Goal: Navigation & Orientation: Find specific page/section

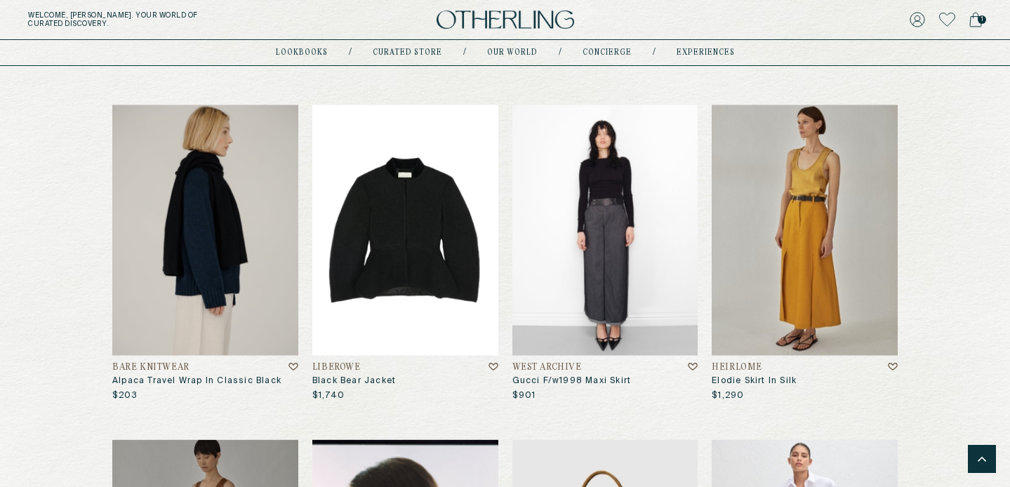
scroll to position [6555, 0]
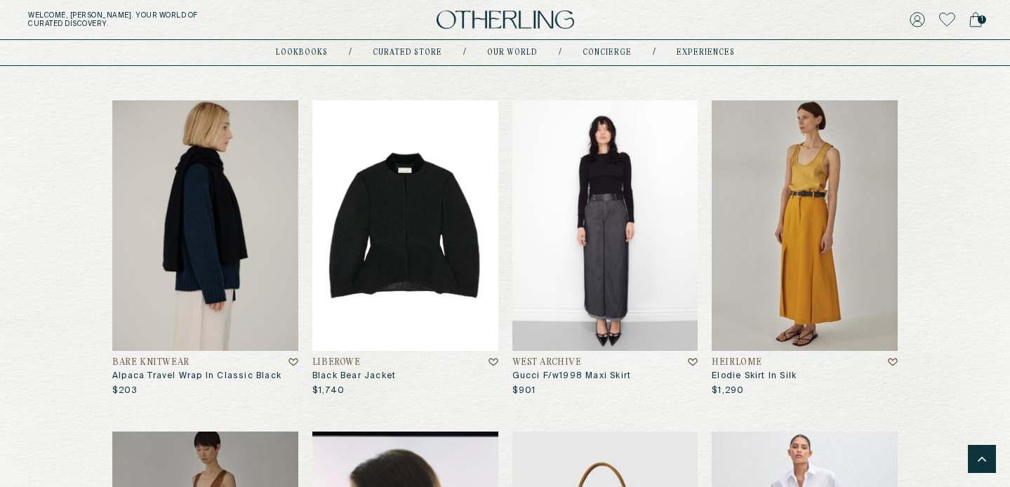
click at [553, 358] on h4 "West Archive" at bounding box center [546, 363] width 69 height 10
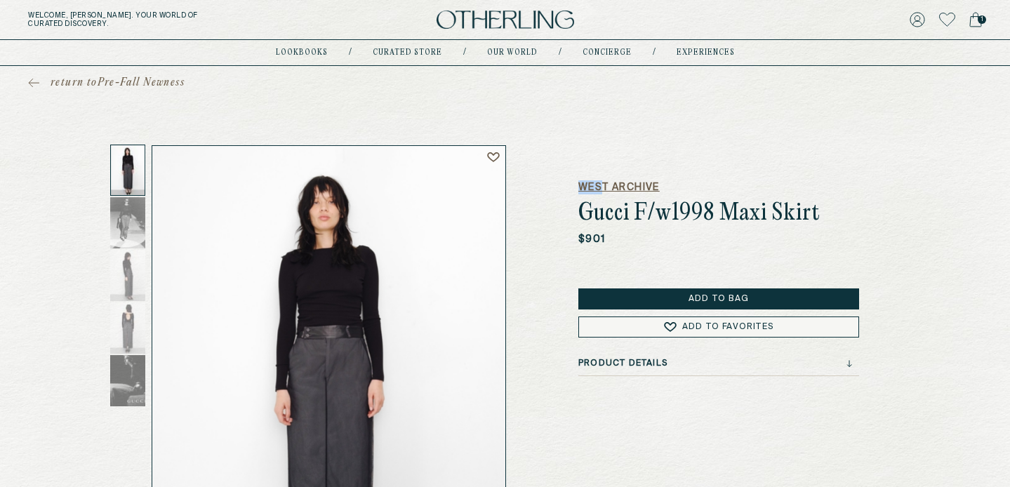
click at [604, 180] on h5 "West Archive" at bounding box center [718, 187] width 281 height 14
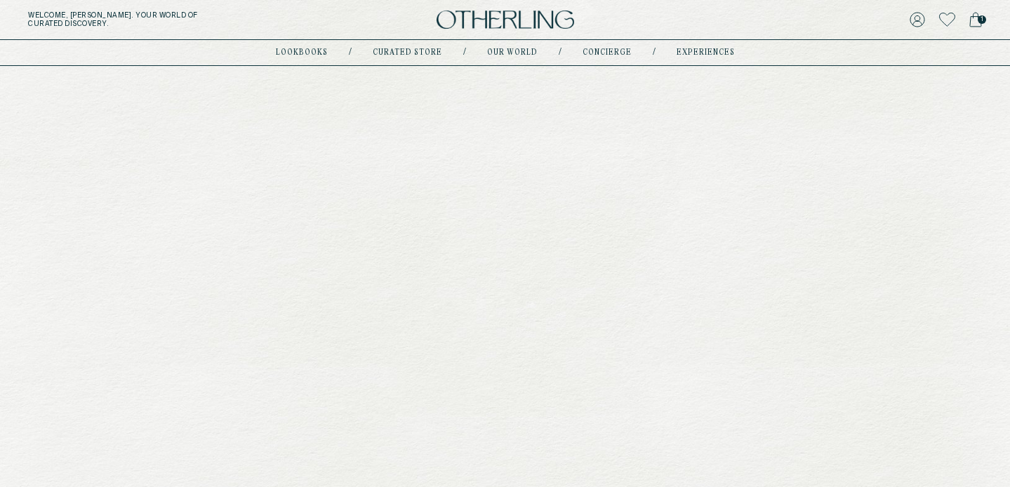
click at [613, 192] on h5 "West Archive" at bounding box center [718, 187] width 281 height 14
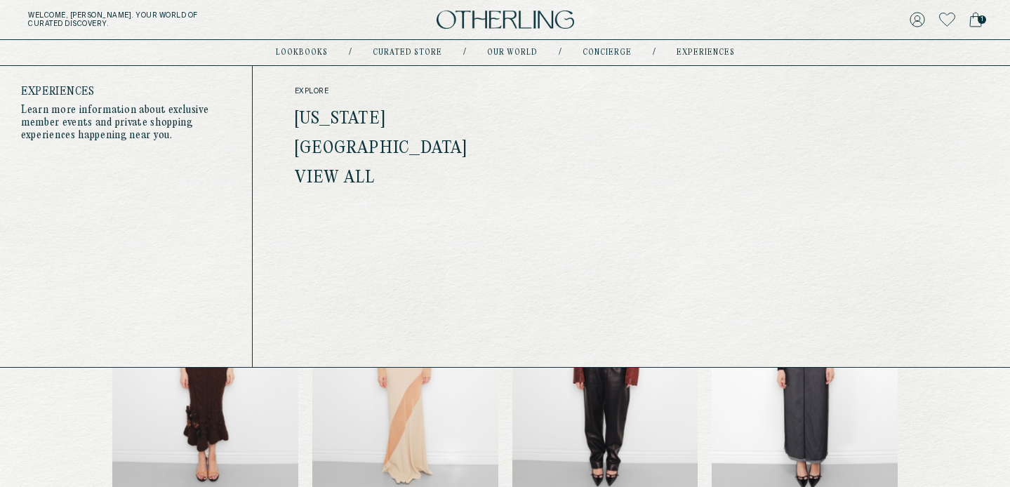
click at [345, 114] on link "[US_STATE]" at bounding box center [340, 119] width 91 height 18
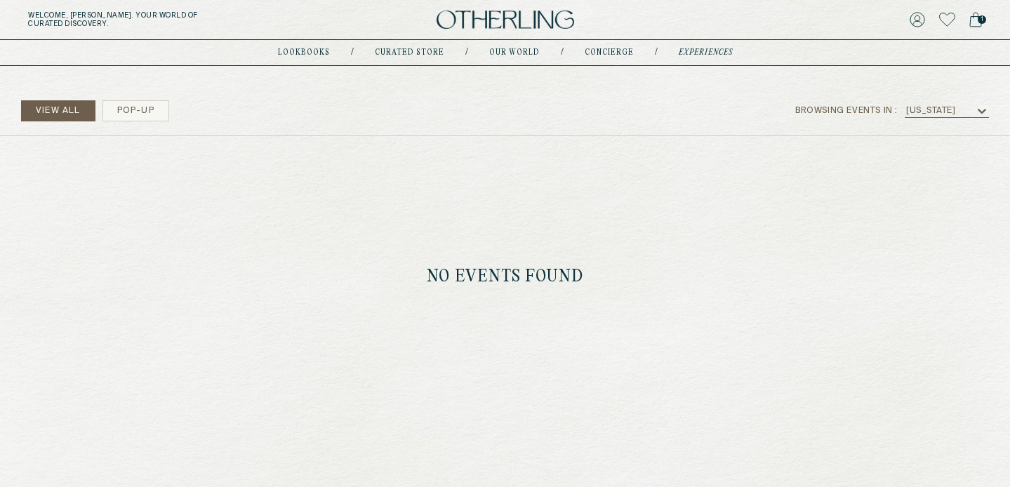
scroll to position [325, 0]
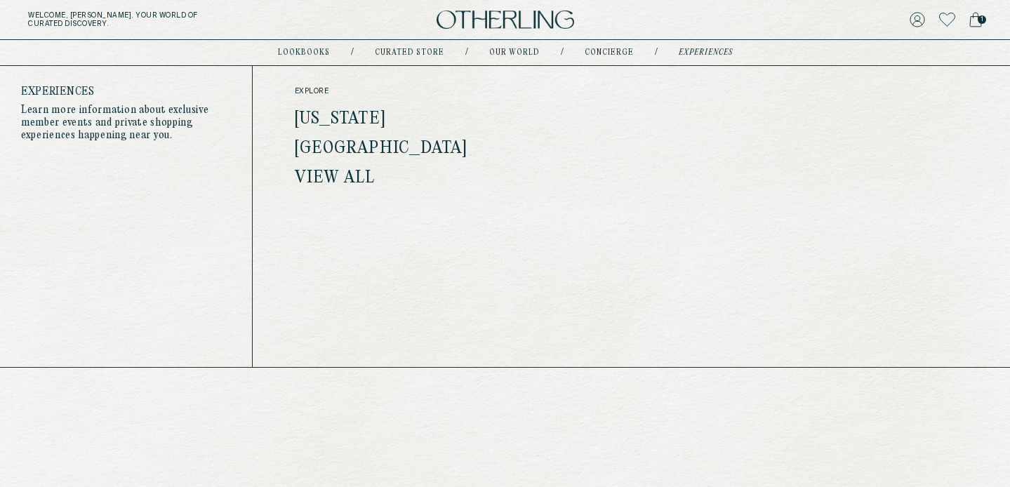
click at [333, 150] on link "[GEOGRAPHIC_DATA]" at bounding box center [381, 149] width 173 height 18
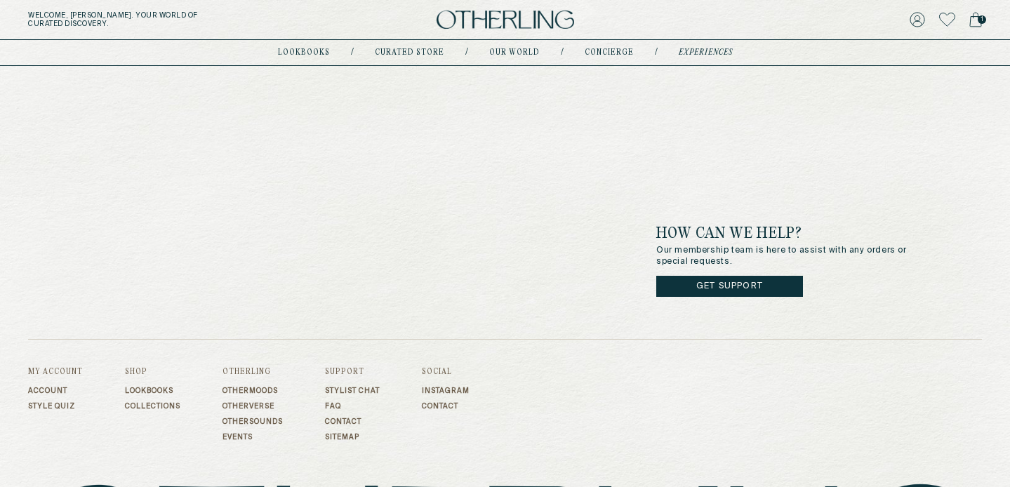
scroll to position [898, 0]
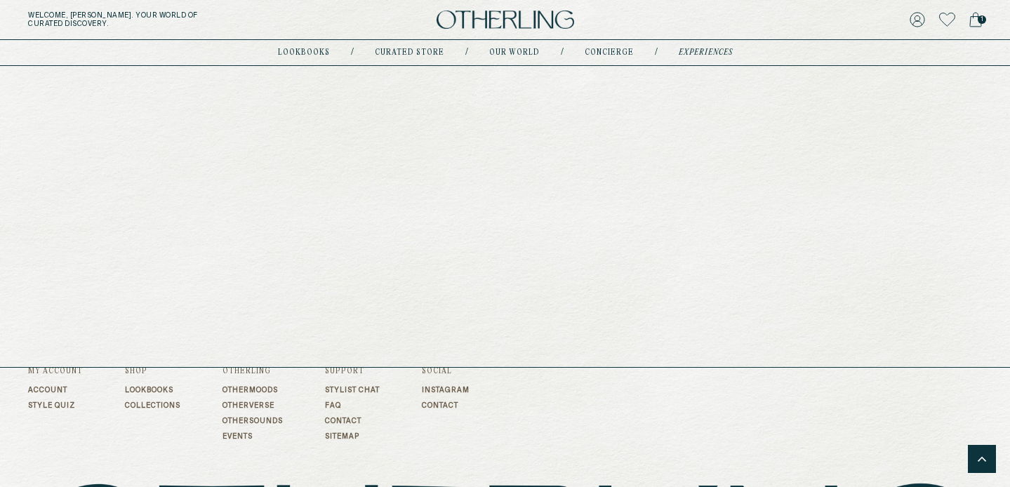
click at [514, 49] on link "Our world" at bounding box center [514, 52] width 51 height 7
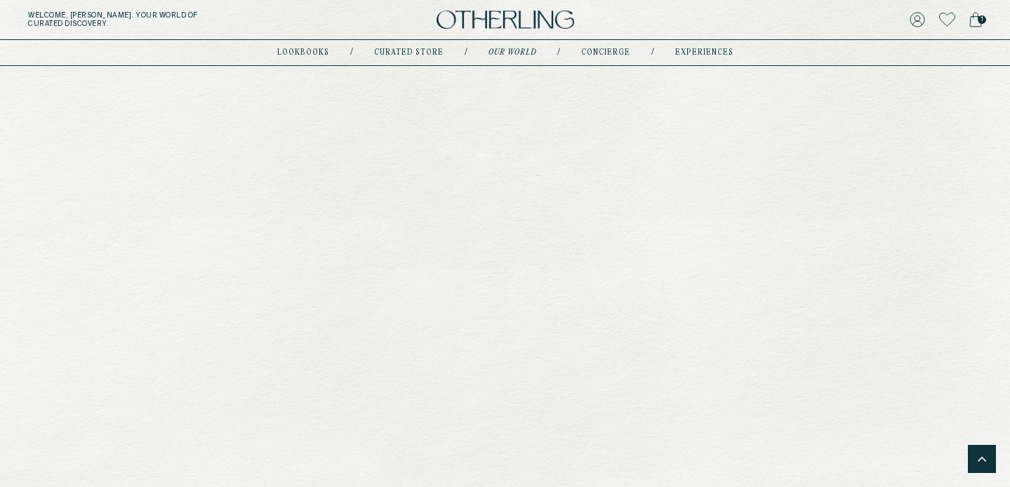
scroll to position [1040, 0]
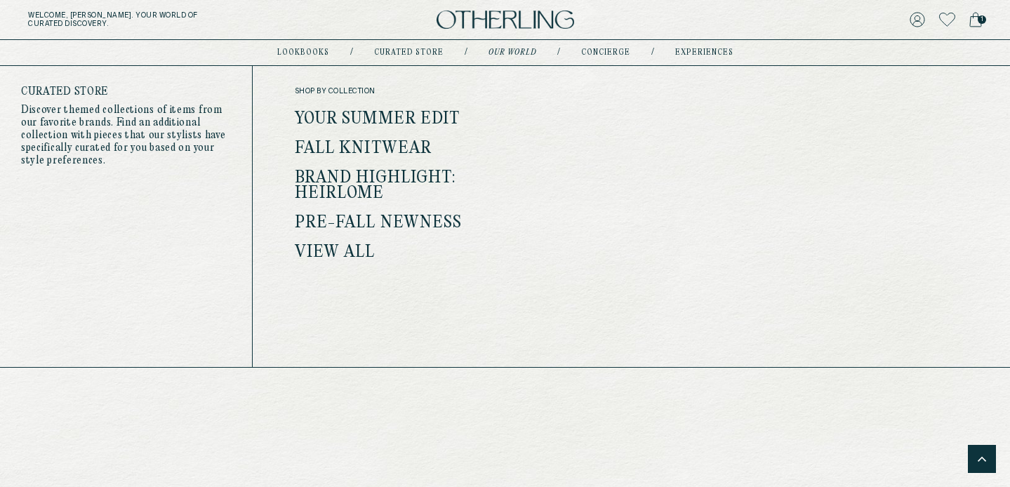
click at [363, 143] on link "Fall Knitwear" at bounding box center [363, 149] width 137 height 18
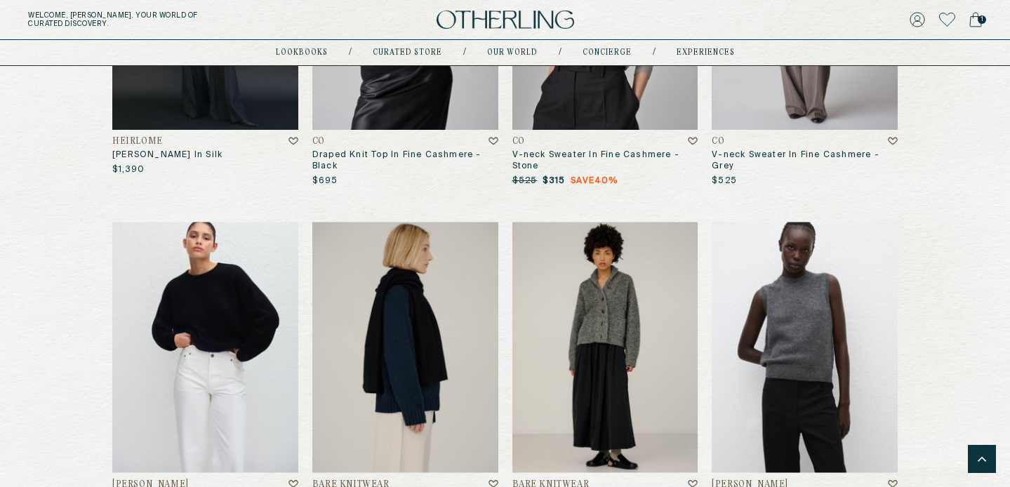
scroll to position [3110, 0]
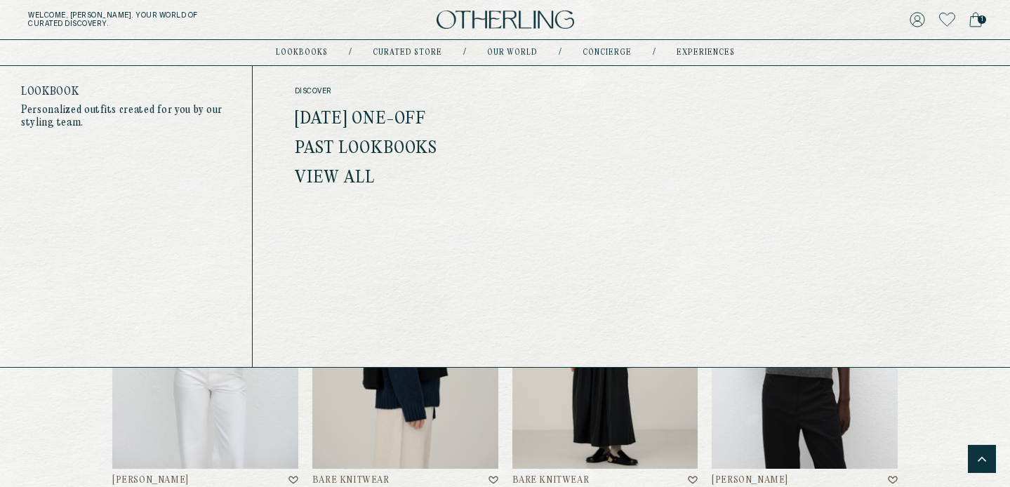
click at [345, 145] on link "Past Lookbooks" at bounding box center [366, 149] width 142 height 18
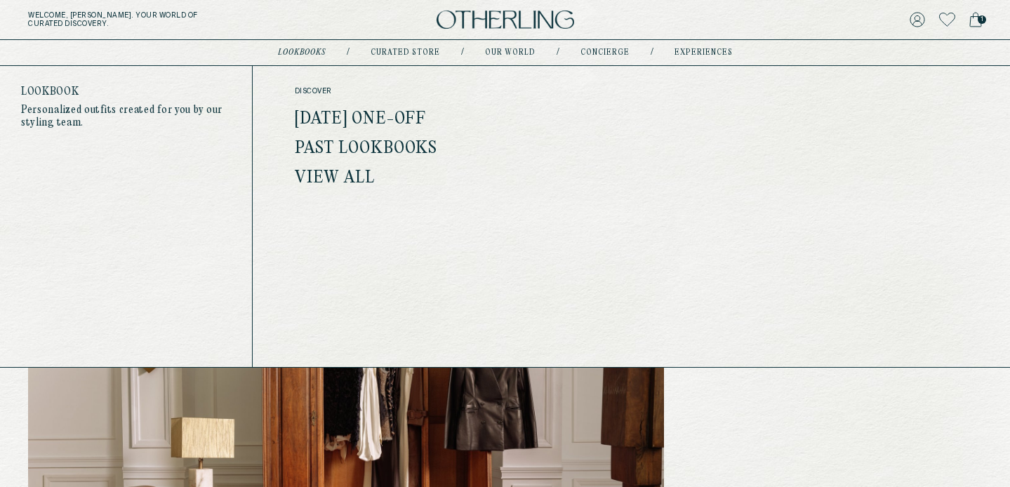
click at [353, 121] on link "[DATE] One-off" at bounding box center [360, 119] width 131 height 18
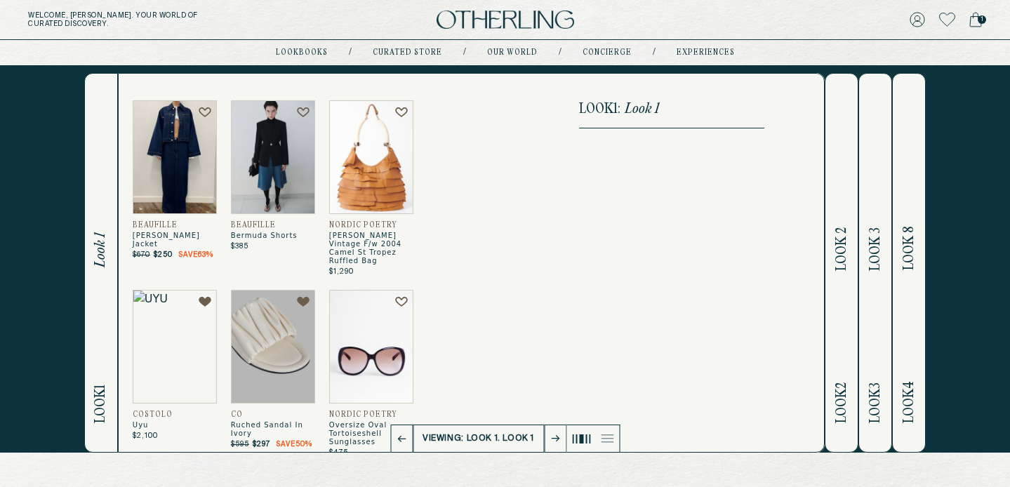
scroll to position [35, 0]
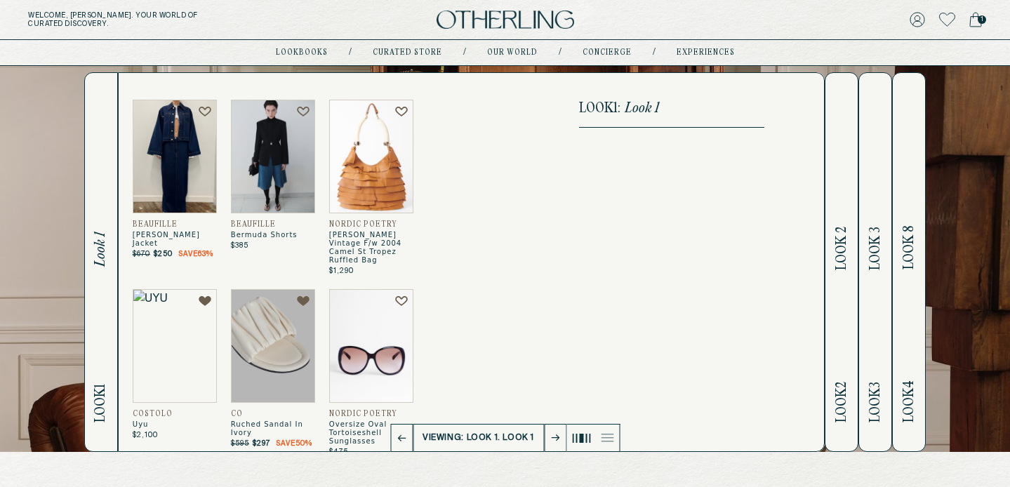
click at [559, 439] on icon at bounding box center [555, 437] width 8 height 7
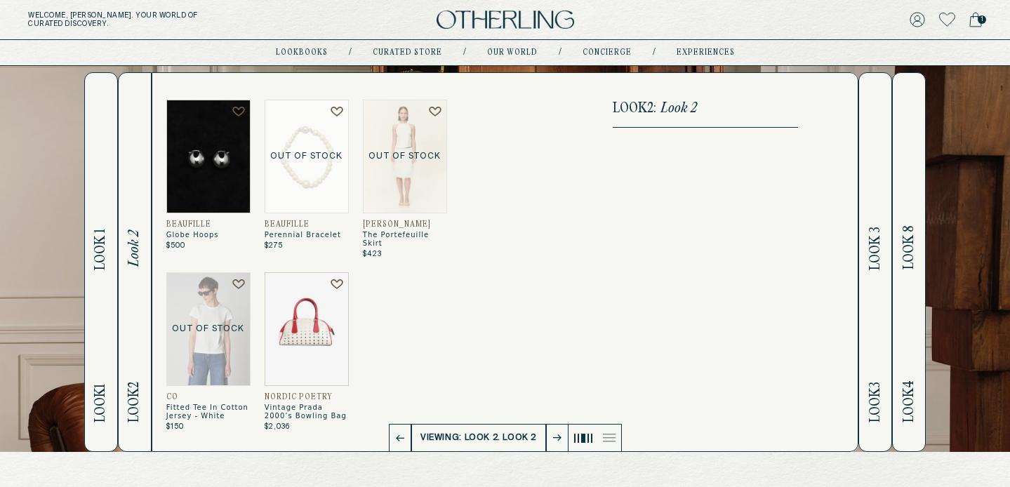
click at [555, 439] on icon at bounding box center [557, 437] width 8 height 7
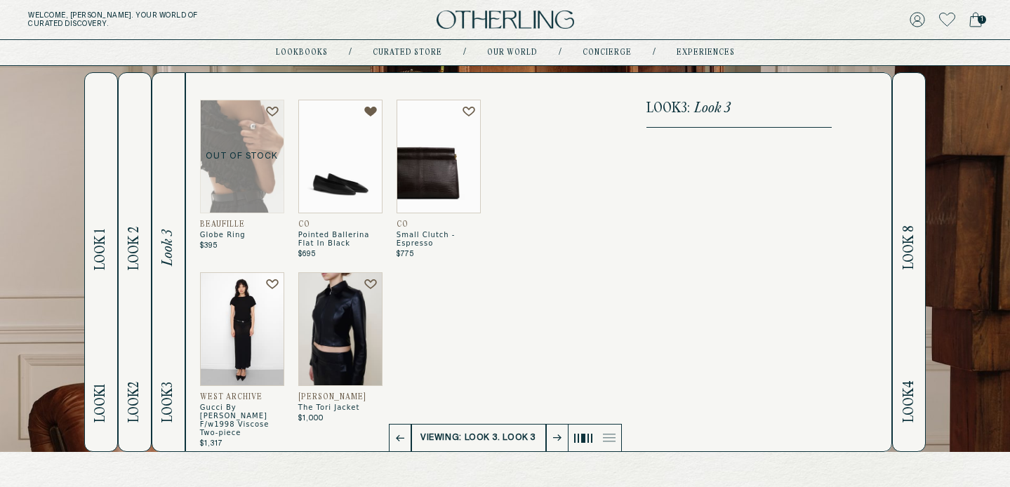
click at [554, 439] on icon at bounding box center [557, 437] width 8 height 7
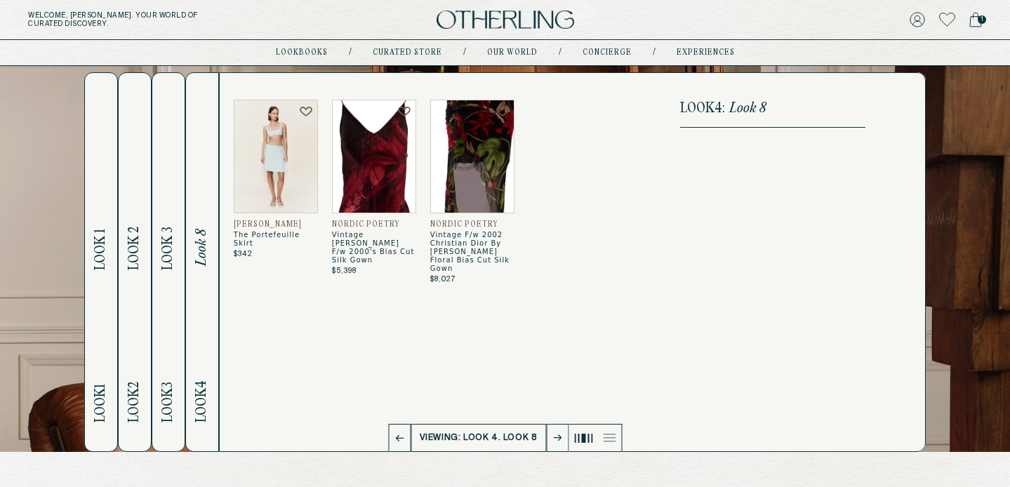
click at [554, 439] on icon at bounding box center [557, 437] width 8 height 7
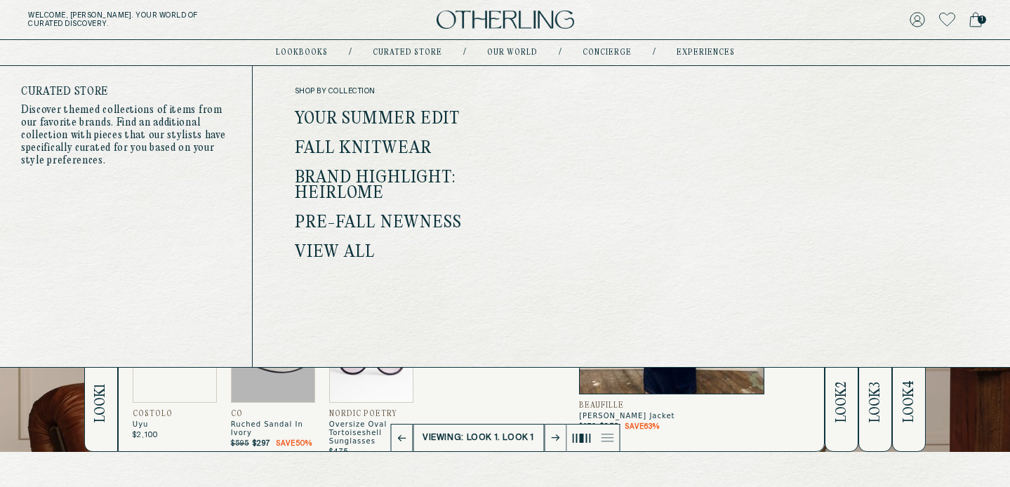
click at [347, 187] on link "Brand Highlight: Heirlome" at bounding box center [375, 186] width 161 height 34
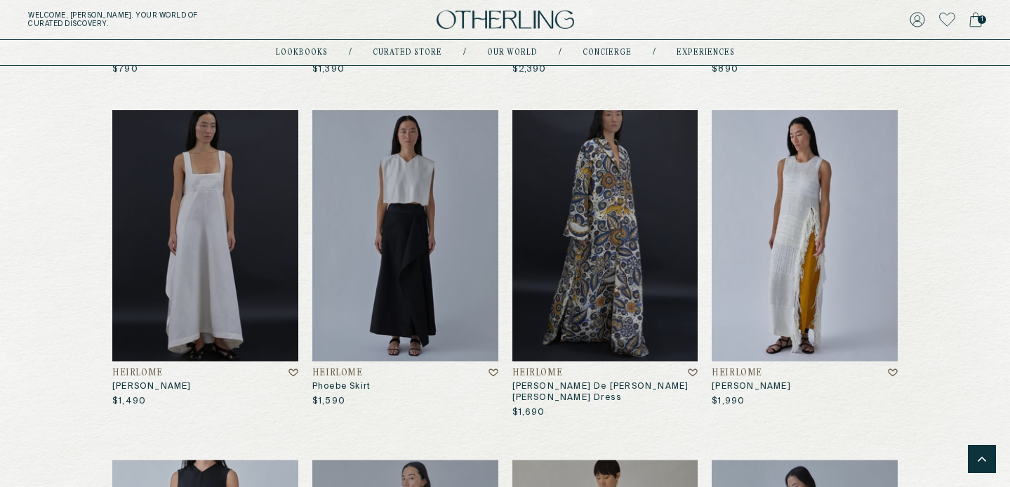
scroll to position [2812, 0]
